Goal: Task Accomplishment & Management: Complete application form

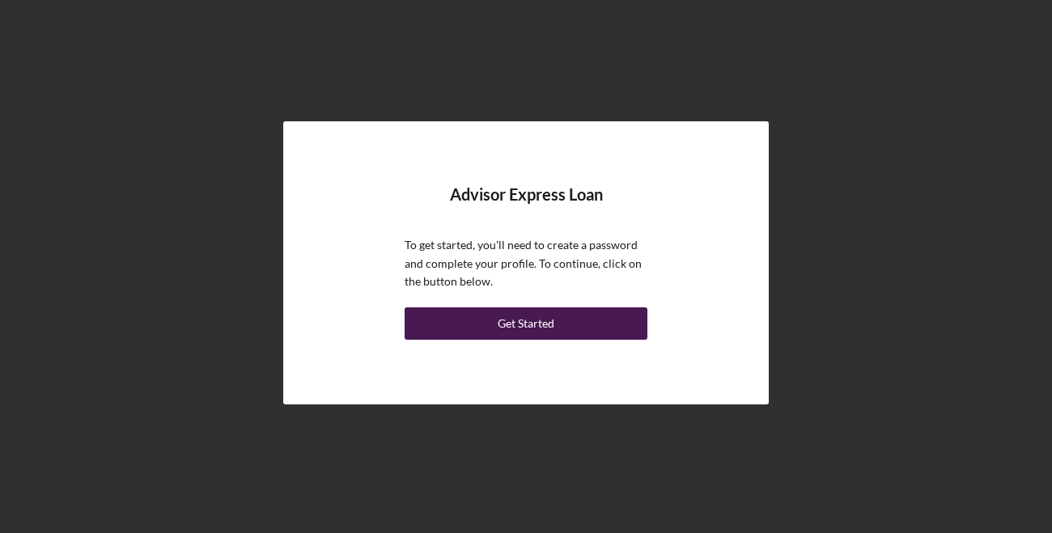
click at [495, 320] on button "Get Started" at bounding box center [525, 323] width 243 height 32
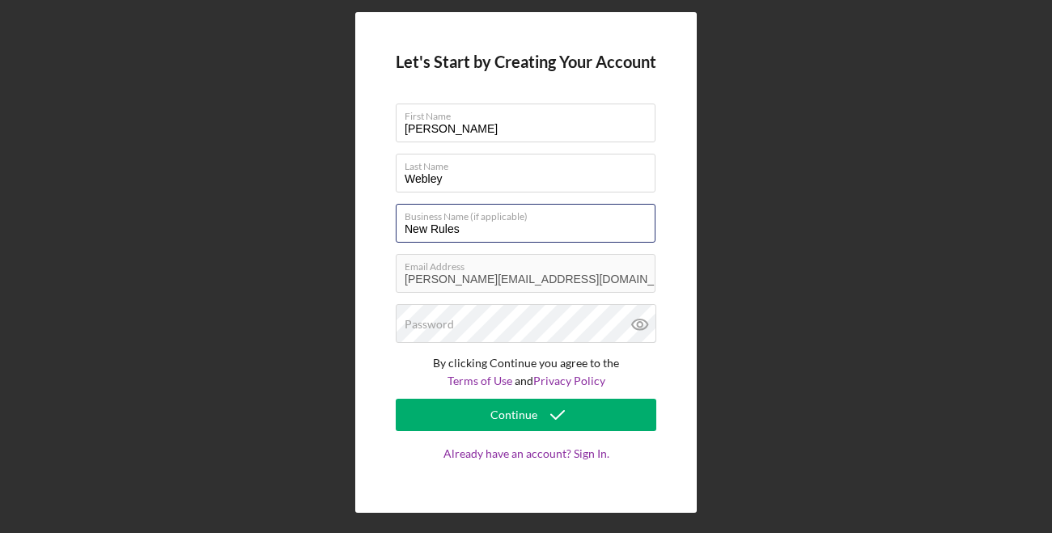
drag, startPoint x: 476, startPoint y: 233, endPoint x: 335, endPoint y: 193, distance: 146.5
click at [337, 195] on div "Let's Start by Creating Your Account First Name [PERSON_NAME] Last Name Webley …" at bounding box center [525, 262] width 1035 height 525
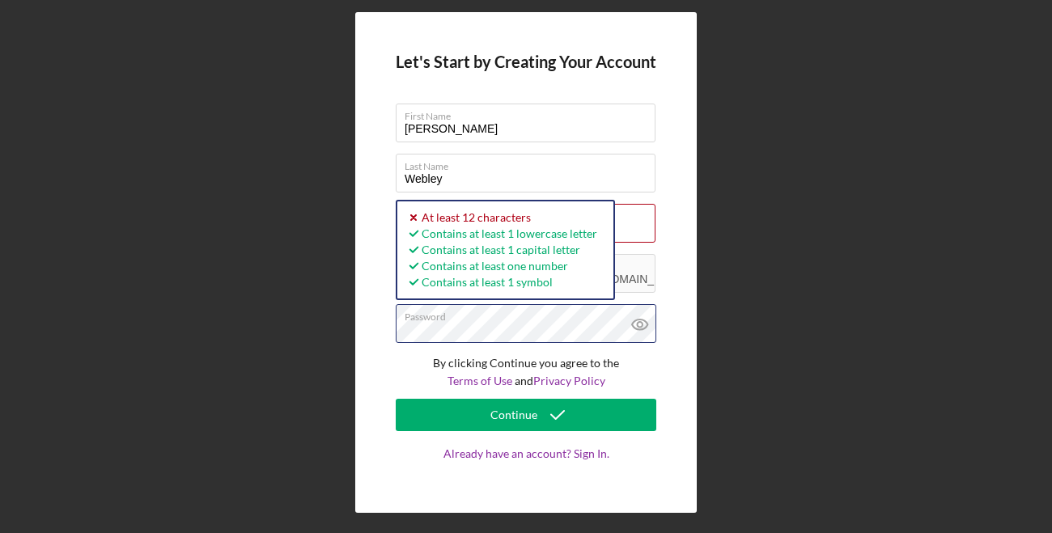
click at [248, 302] on div "Let's Start by Creating Your Account First Name [PERSON_NAME] Last Name Webley …" at bounding box center [525, 262] width 1035 height 525
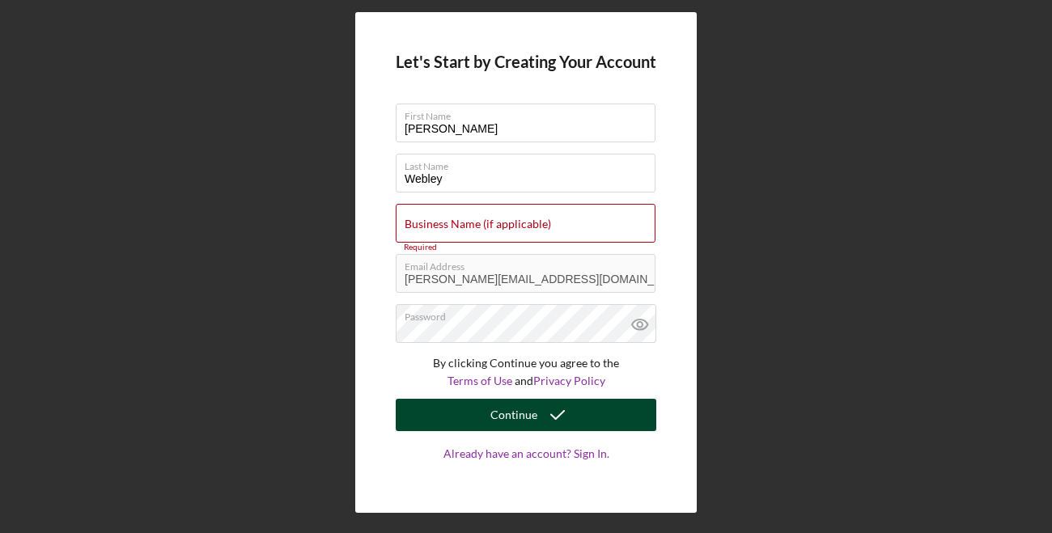
click at [434, 408] on button "Continue" at bounding box center [526, 415] width 260 height 32
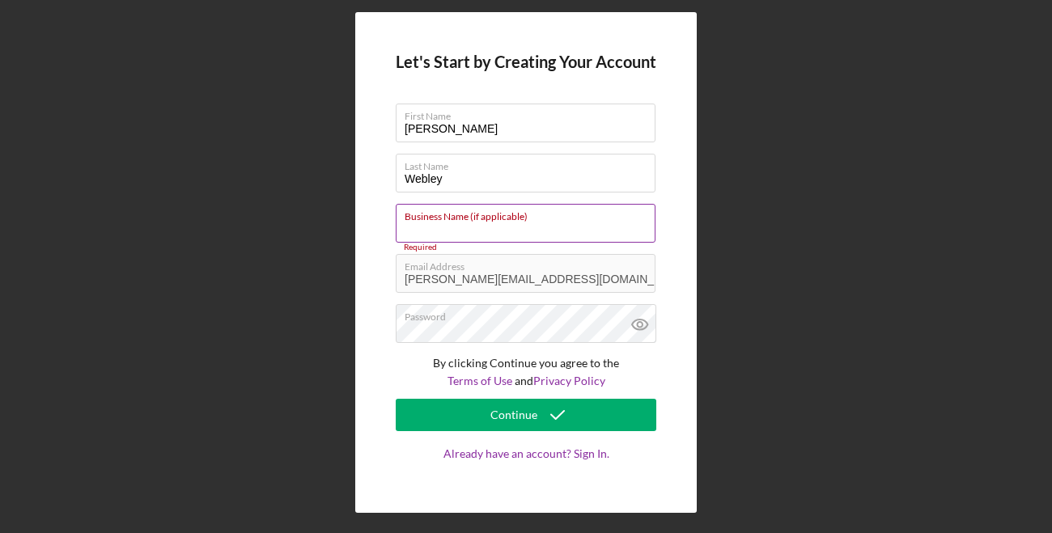
click at [463, 207] on div "Business Name (if applicable) Required" at bounding box center [526, 224] width 260 height 40
type input "N"
type input "l"
drag, startPoint x: 530, startPoint y: 229, endPoint x: 370, endPoint y: 209, distance: 161.4
click at [370, 209] on div "Let's Start by Creating Your Account First Name [PERSON_NAME] Last Name Webley …" at bounding box center [525, 262] width 341 height 501
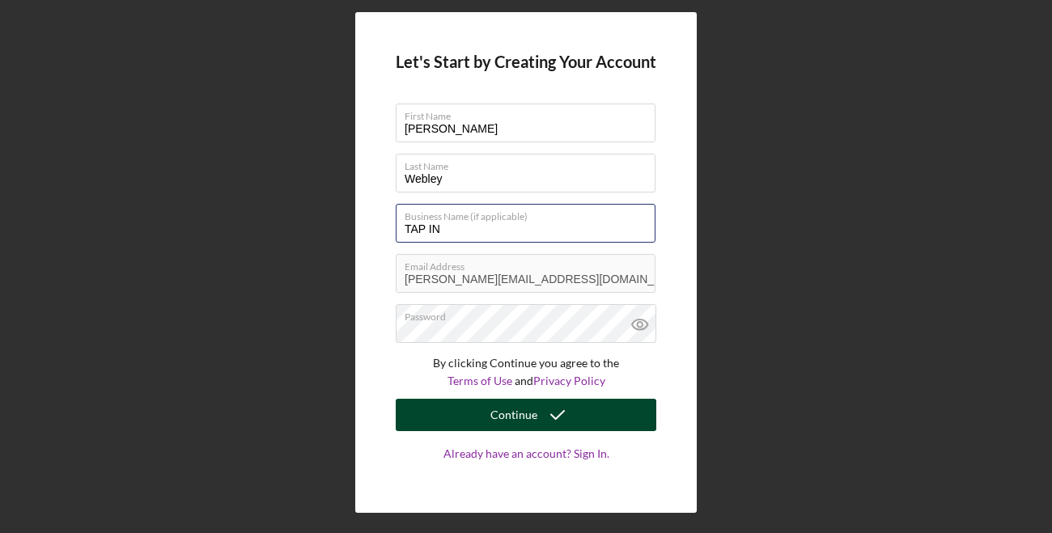
type input "TAP IN"
click at [440, 404] on button "Continue" at bounding box center [526, 415] width 260 height 32
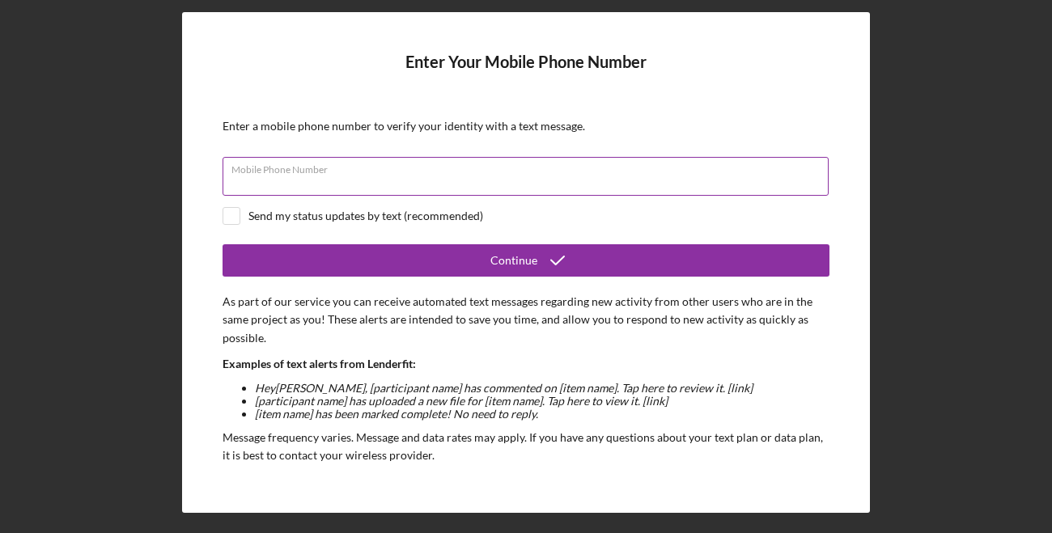
click at [318, 167] on div "Mobile Phone Number" at bounding box center [525, 177] width 607 height 40
drag, startPoint x: 311, startPoint y: 177, endPoint x: 129, endPoint y: 159, distance: 183.8
click at [129, 159] on div "Enter Your Mobile Phone Number Enter a mobile phone number to verify your ident…" at bounding box center [525, 262] width 1035 height 525
type input "[PHONE_NUMBER]"
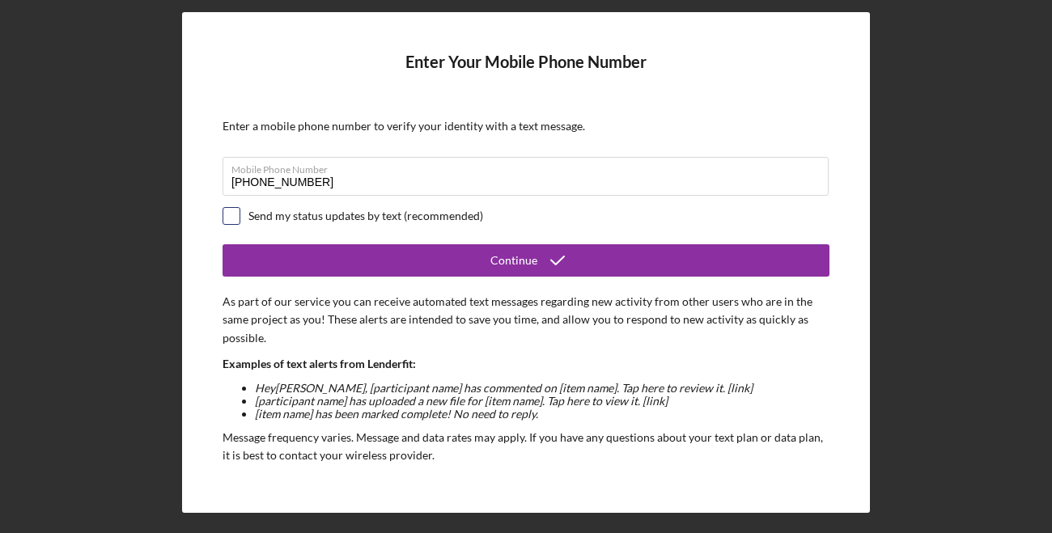
click at [237, 218] on input "checkbox" at bounding box center [231, 216] width 16 height 16
checkbox input "true"
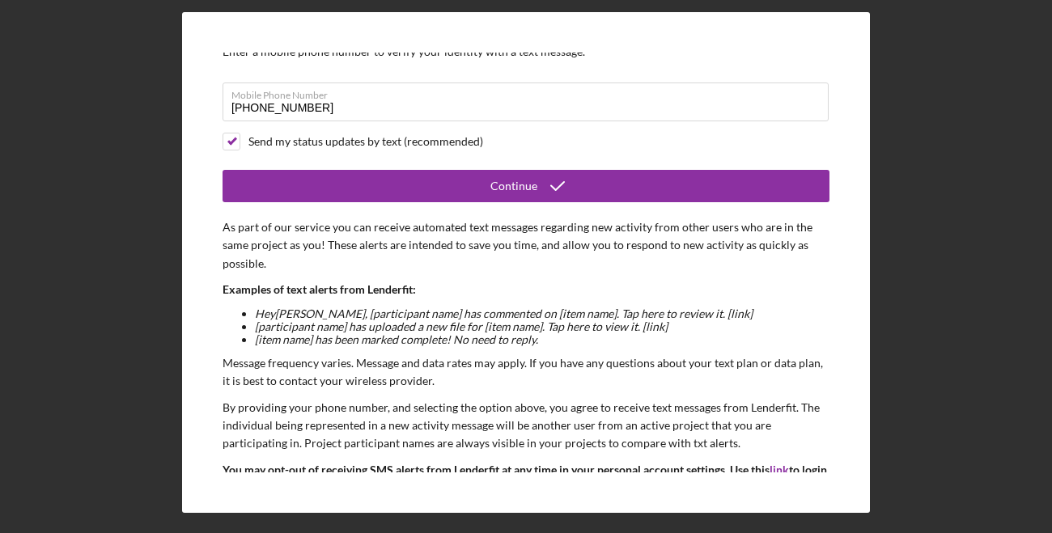
scroll to position [74, 0]
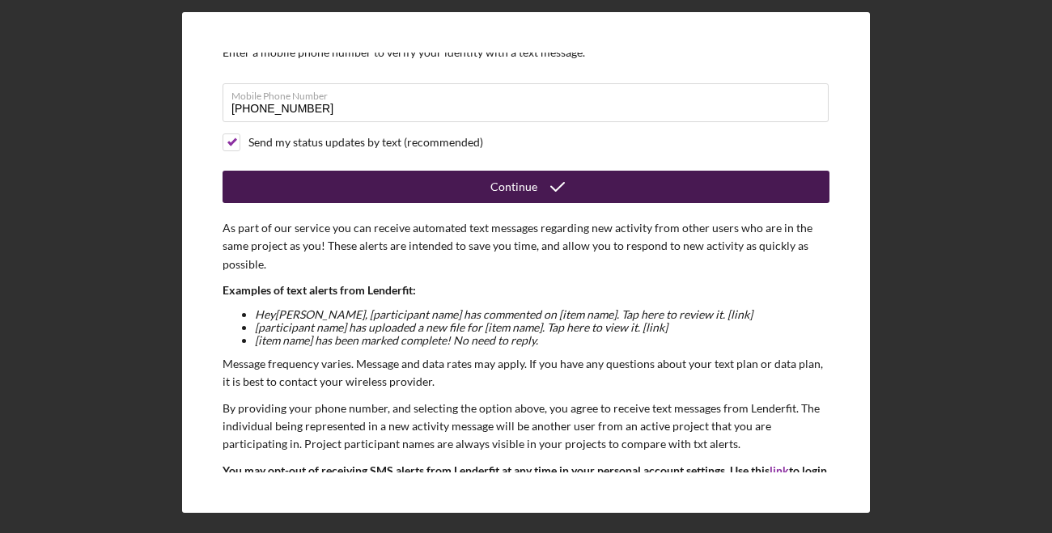
click at [286, 178] on button "Continue" at bounding box center [525, 187] width 607 height 32
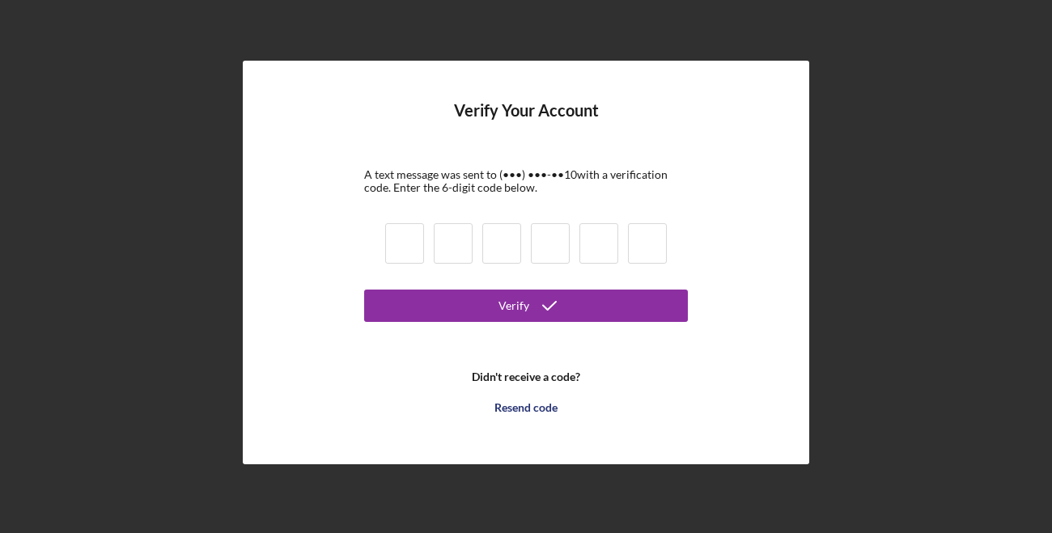
click at [413, 239] on input at bounding box center [404, 243] width 39 height 40
type input "4"
type input "0"
type input "9"
type input "2"
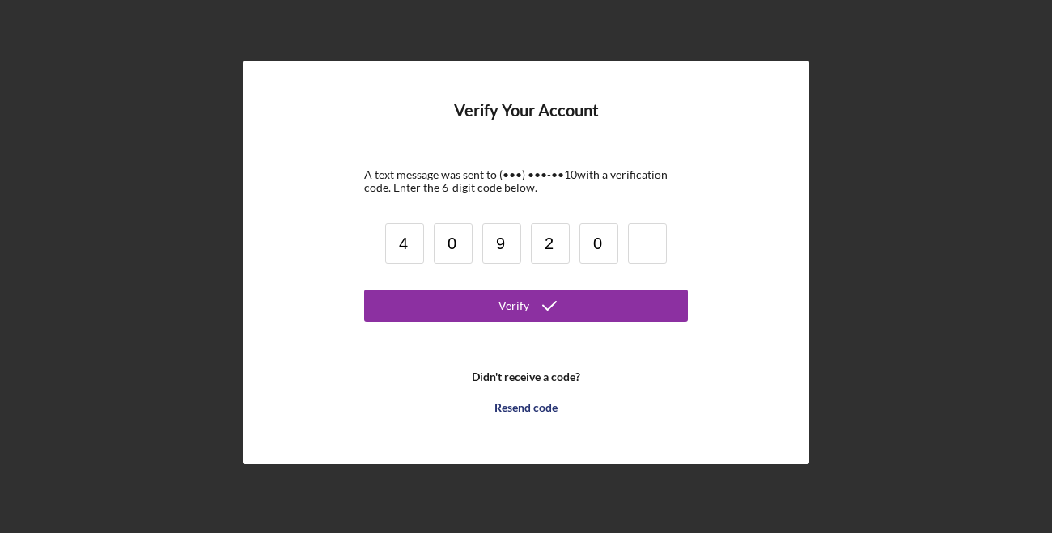
type input "0"
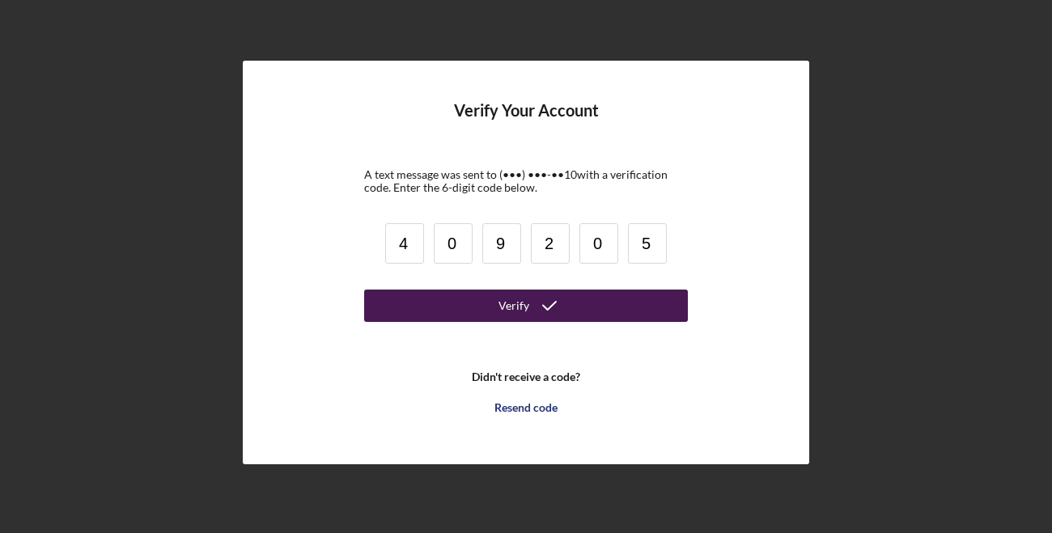
type input "5"
click at [408, 320] on button "Verify" at bounding box center [526, 306] width 324 height 32
